Goal: Task Accomplishment & Management: Manage account settings

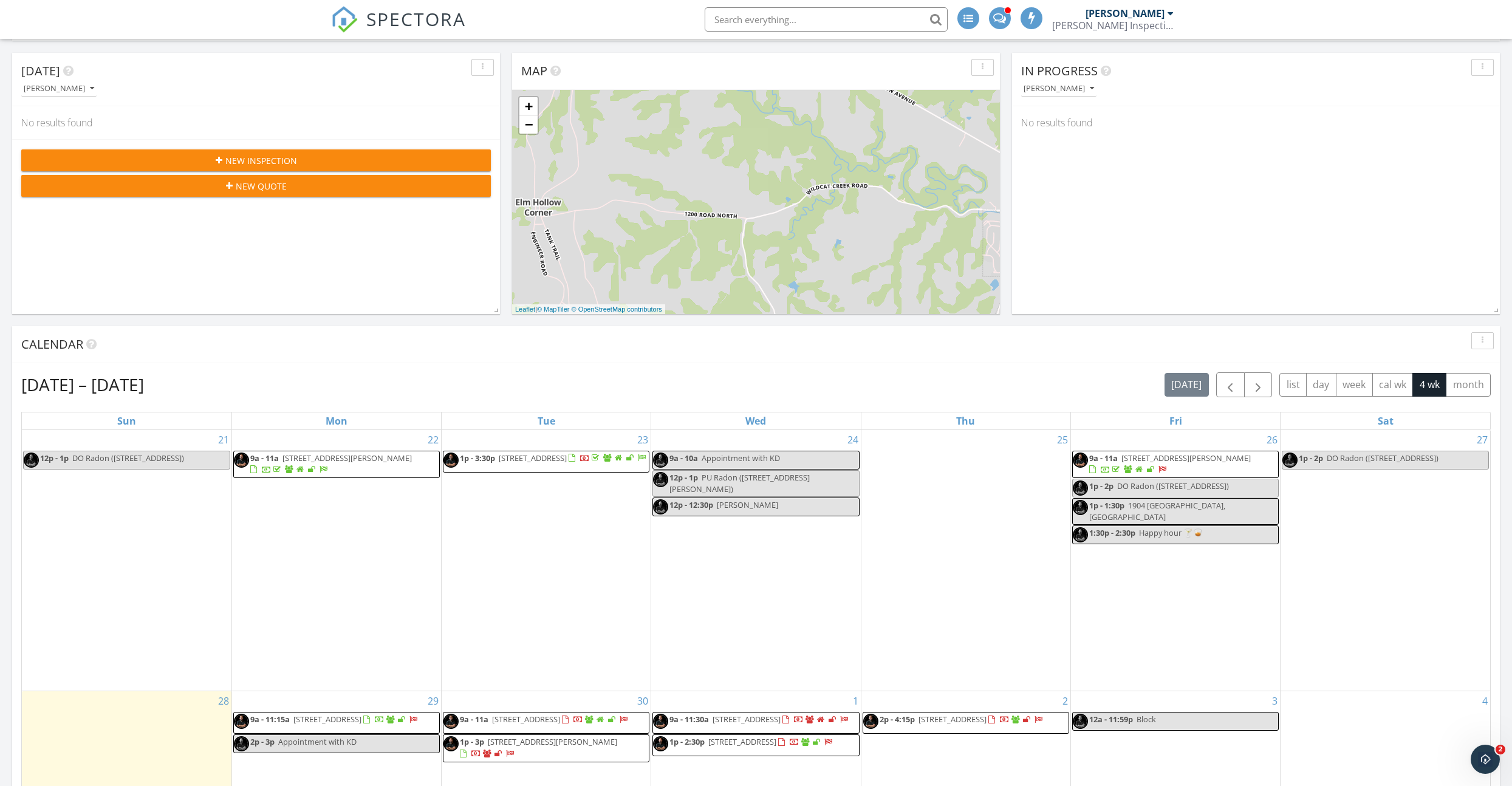
scroll to position [306, 0]
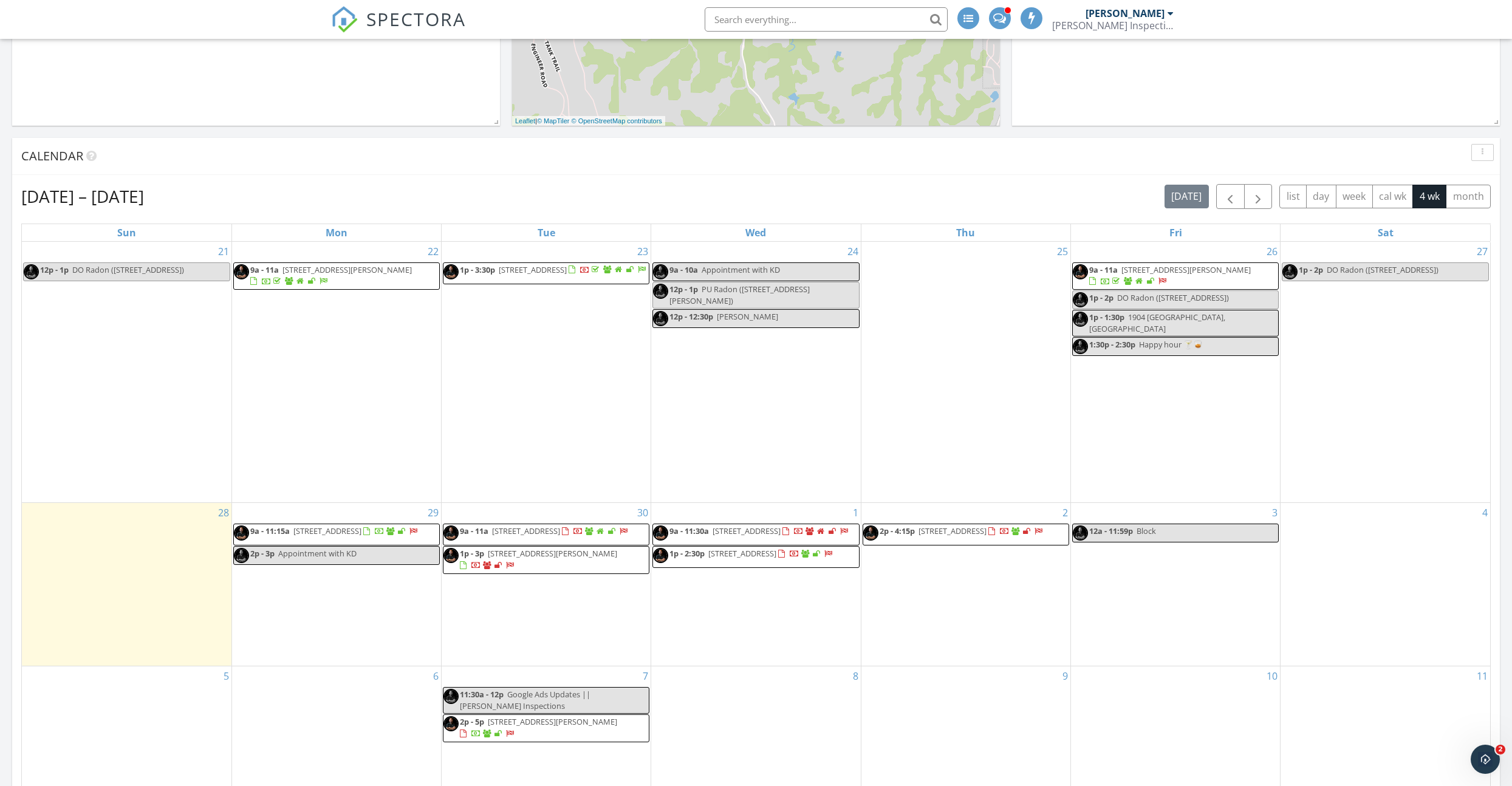
click at [1182, 277] on span "9a - 11a 107 Wildcat Way, Saint George 66535" at bounding box center [1176, 276] width 206 height 23
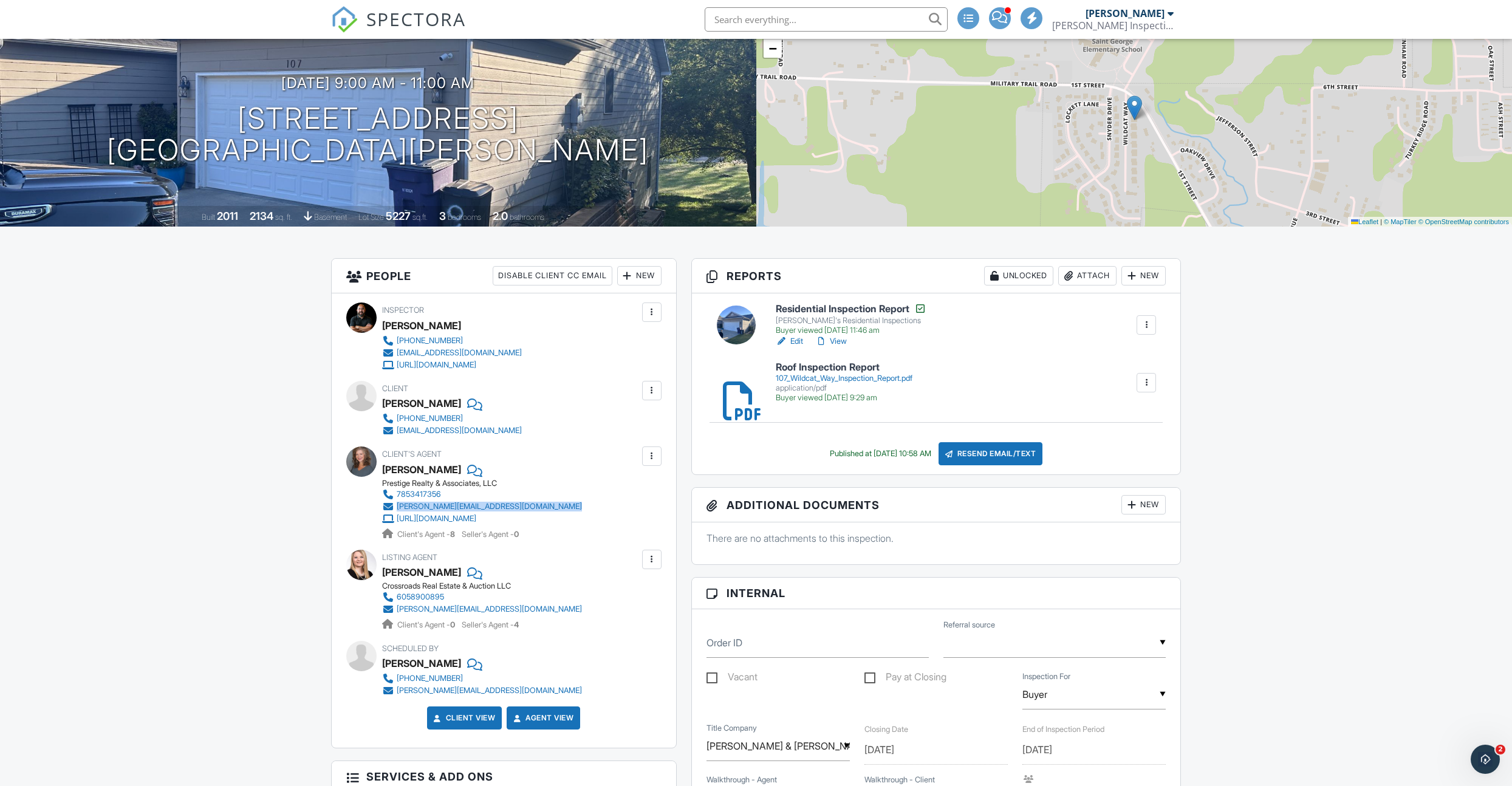
scroll to position [101, 0]
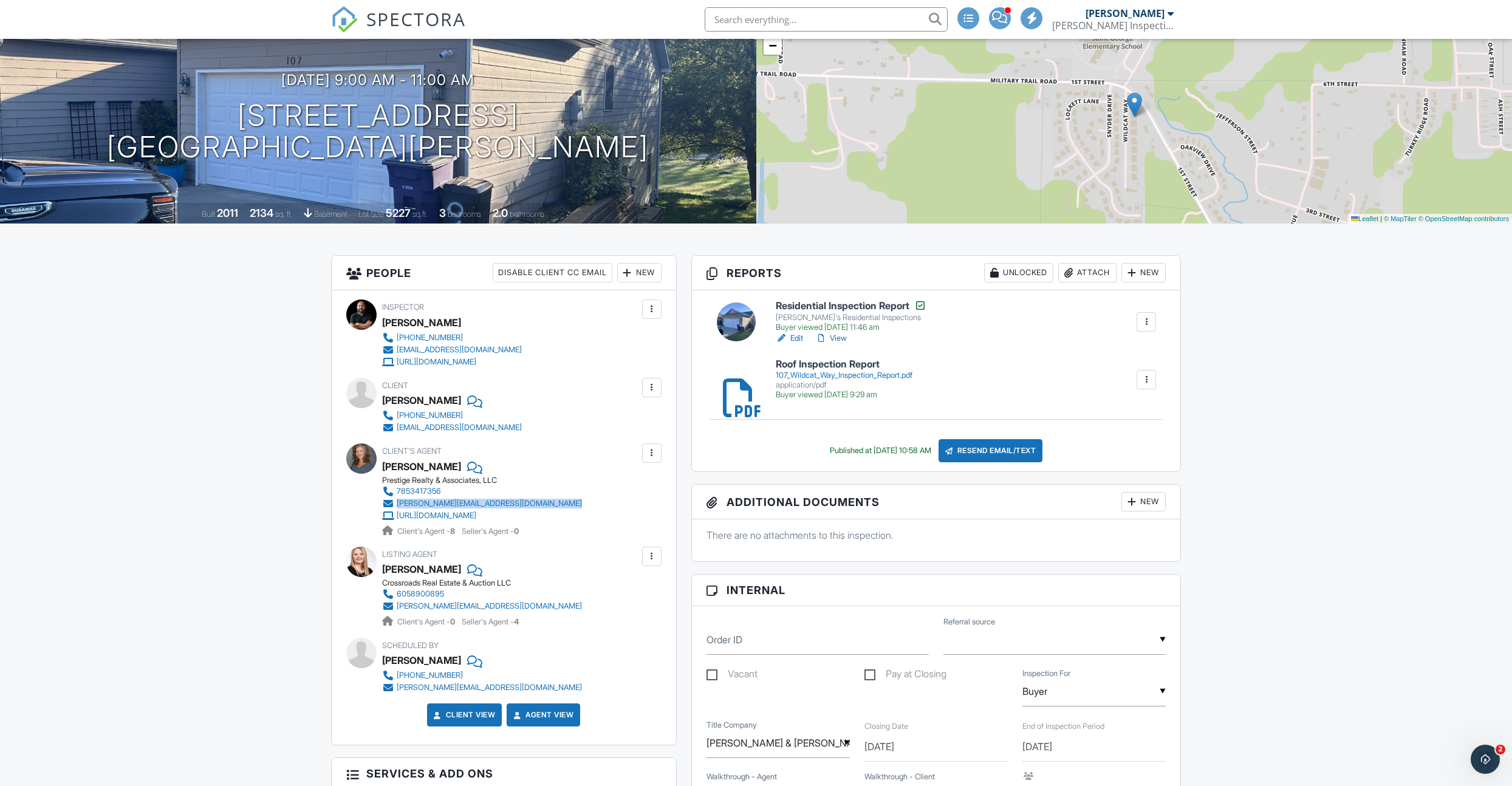
click at [401, 469] on div "Susan Stitt" at bounding box center [421, 467] width 79 height 18
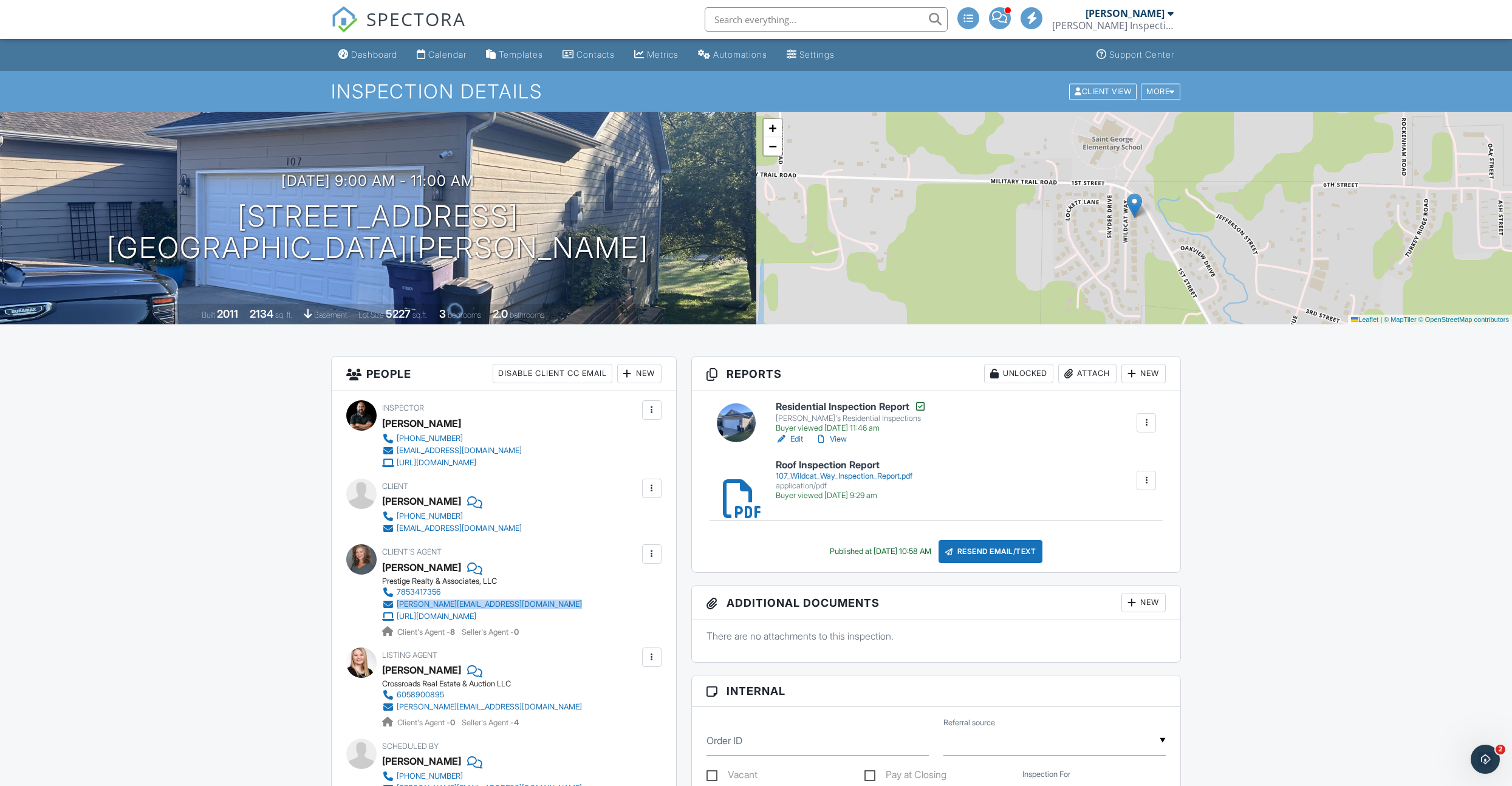
click at [346, 18] on img at bounding box center [344, 20] width 27 height 27
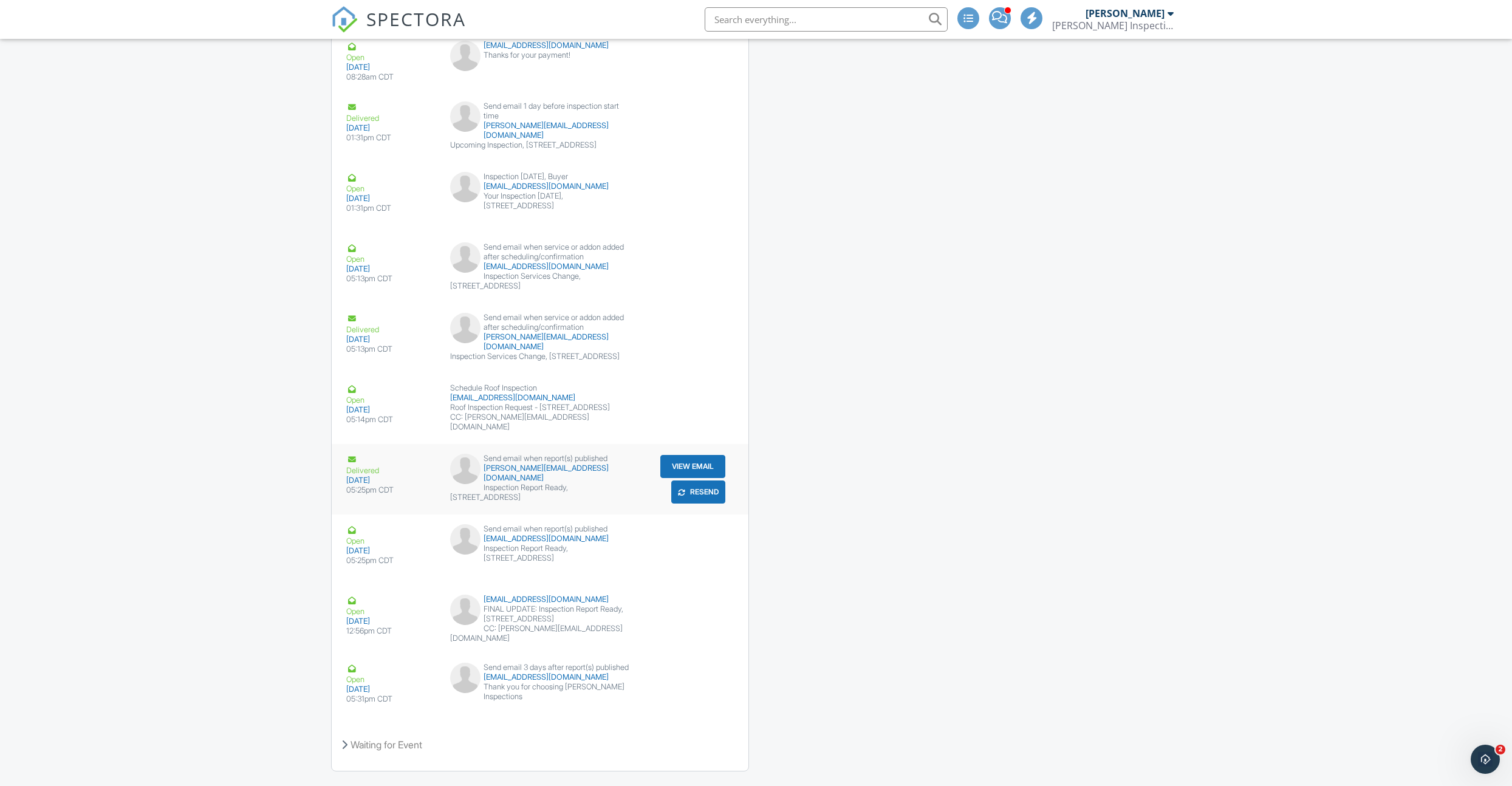
scroll to position [2957, 0]
click at [673, 456] on button "View Email" at bounding box center [693, 468] width 65 height 23
